Goal: Find specific page/section: Find specific page/section

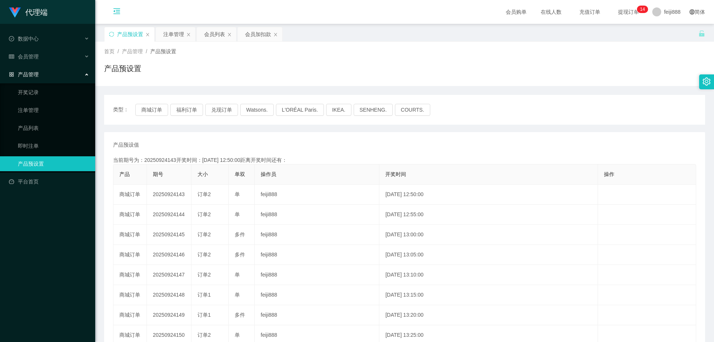
click at [118, 9] on icon "图标: menu-fold" at bounding box center [116, 10] width 7 height 7
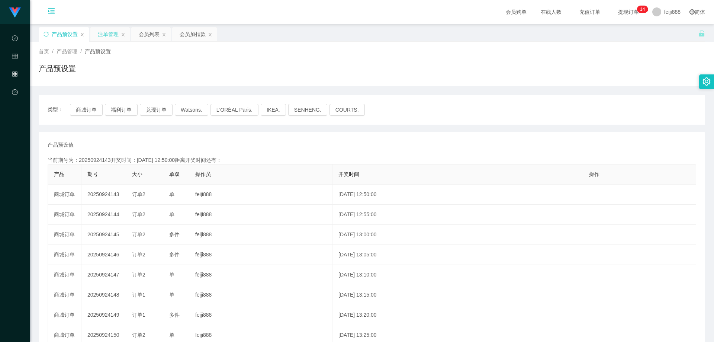
click at [109, 36] on div "注单管理" at bounding box center [108, 34] width 21 height 14
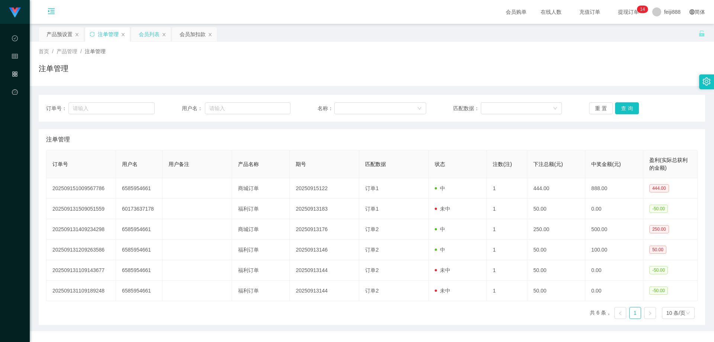
click at [146, 35] on div "会员列表" at bounding box center [149, 34] width 21 height 14
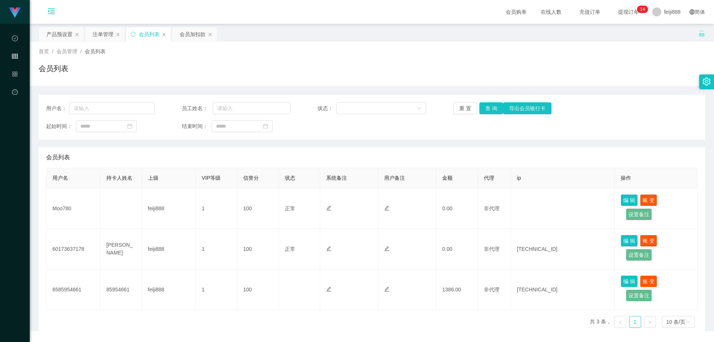
click at [296, 59] on div "首页 / 会员管理 / 会员列表 / 会员列表" at bounding box center [372, 64] width 667 height 32
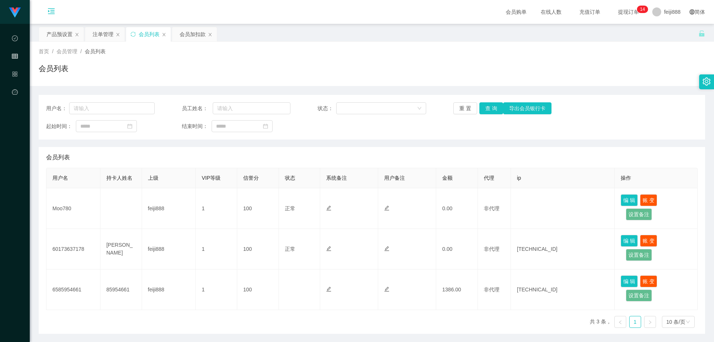
click at [350, 64] on div "会员列表" at bounding box center [372, 71] width 667 height 17
click at [362, 65] on div "会员列表" at bounding box center [372, 71] width 667 height 17
